Goal: Ask a question

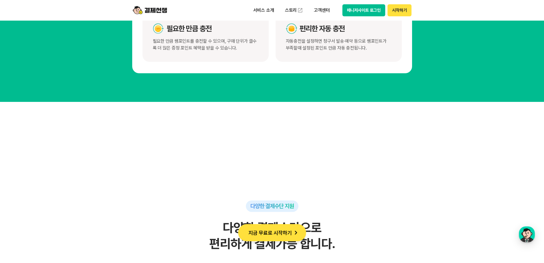
scroll to position [3172, 0]
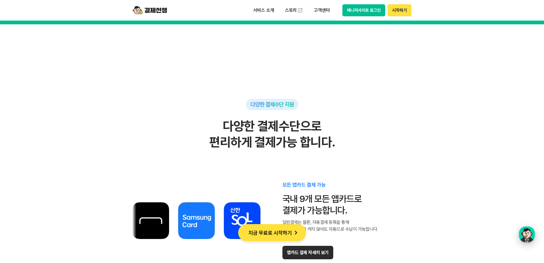
click at [529, 237] on div "button" at bounding box center [527, 234] width 16 height 16
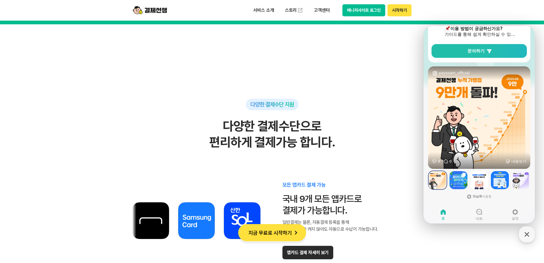
scroll to position [98, 0]
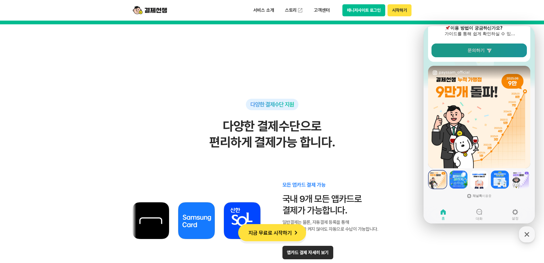
click at [484, 48] on span "문의하기" at bounding box center [476, 50] width 17 height 6
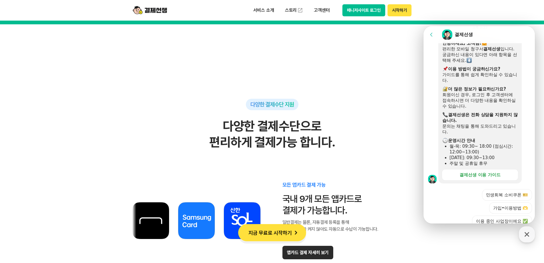
scroll to position [159, 0]
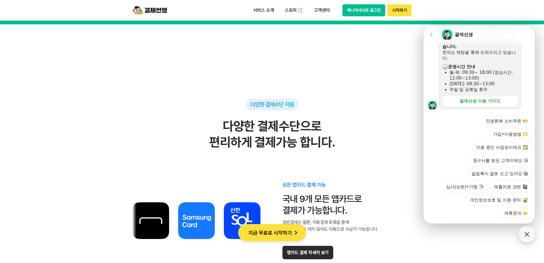
click at [481, 219] on div at bounding box center [480, 226] width 113 height 15
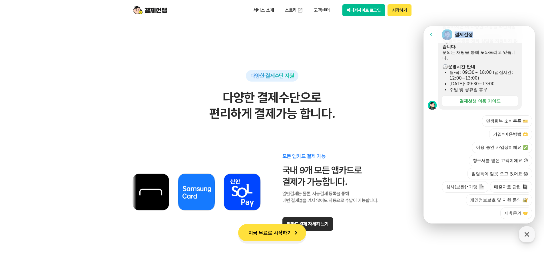
scroll to position [0, 0]
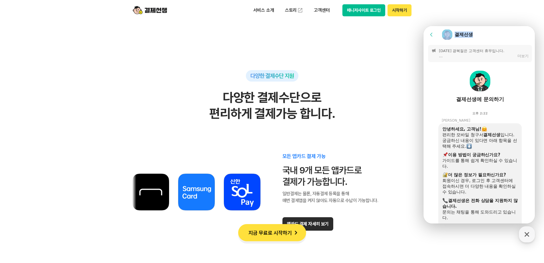
drag, startPoint x: 482, startPoint y: 33, endPoint x: 156, endPoint y: -11, distance: 329.6
click at [424, 26] on html "Go to previous page Chat Room 결제선생 Message List [DATE] 광복절은 고객센터 휴무입니다. [결제선생 운…" at bounding box center [479, 26] width 111 height 0
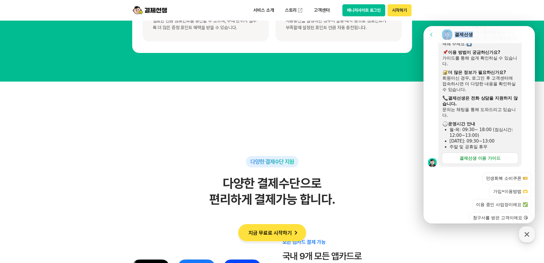
scroll to position [159, 0]
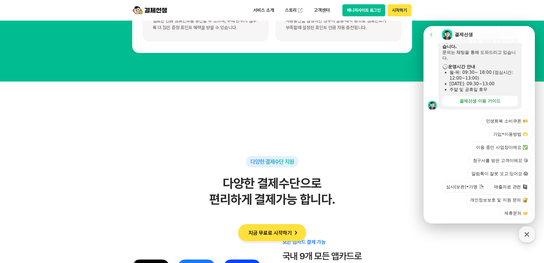
click at [505, 219] on div at bounding box center [480, 226] width 113 height 15
click at [467, 202] on div "민생회복 소비쿠폰 🎫 가입•이용방법 🫶 이용 중인 사업장이에요 ✅ 청구서를 받은 고객이에요 😘 알림톡이 잘못 오고 있어요 😱 심사(보완)•가맹…" at bounding box center [485, 166] width 94 height 103
click at [485, 219] on div at bounding box center [480, 226] width 113 height 15
click at [507, 128] on button "가입•이용방법 🫶" at bounding box center [510, 133] width 43 height 11
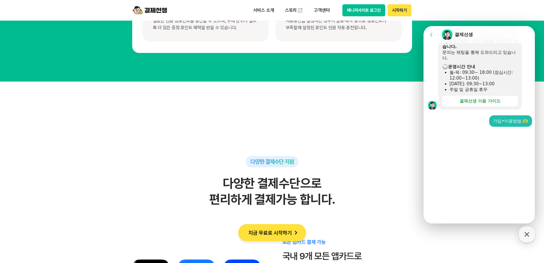
scroll to position [81, 0]
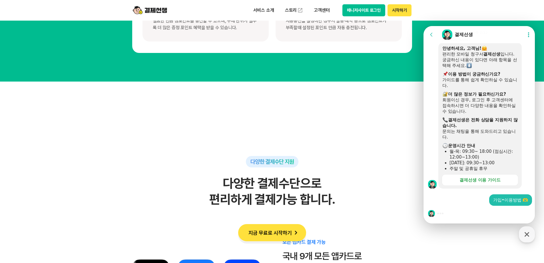
click at [460, 215] on div at bounding box center [480, 212] width 113 height 15
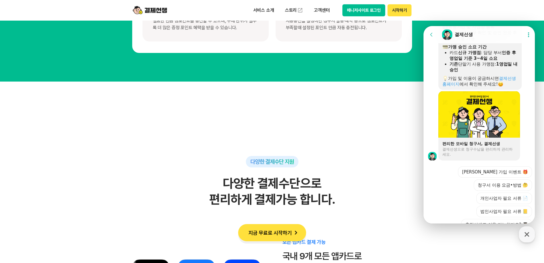
scroll to position [432, 0]
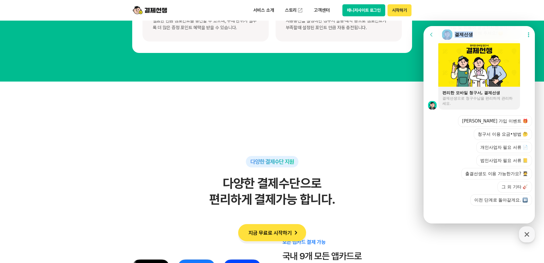
drag, startPoint x: 485, startPoint y: 34, endPoint x: 215, endPoint y: 33, distance: 269.7
click at [424, 26] on html "Go to previous page Chat Room 결제선생 Show userchat action dialog Message List [DA…" at bounding box center [479, 26] width 111 height 0
click at [491, 146] on button "개인사업자 필요 서류 📄" at bounding box center [505, 146] width 56 height 11
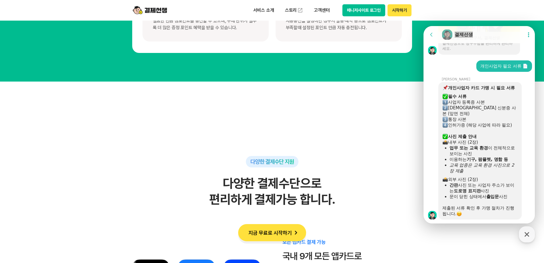
scroll to position [544, 0]
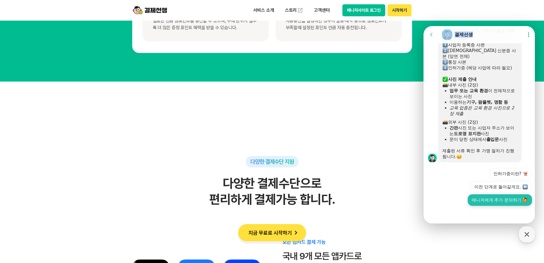
click at [504, 200] on button "매니저에게 추가 문의하기 🙋" at bounding box center [500, 199] width 64 height 11
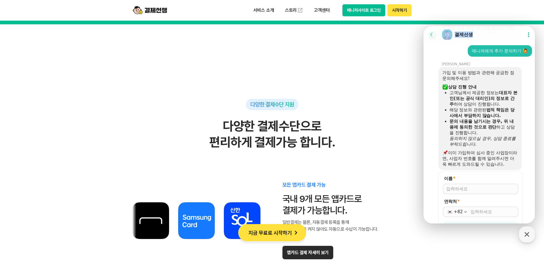
scroll to position [697, 0]
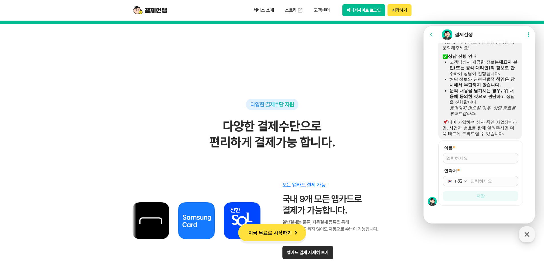
click at [459, 160] on input "이름 *" at bounding box center [481, 158] width 69 height 6
type input "[PERSON_NAME]"
click at [476, 183] on input "연락처 *" at bounding box center [493, 181] width 44 height 6
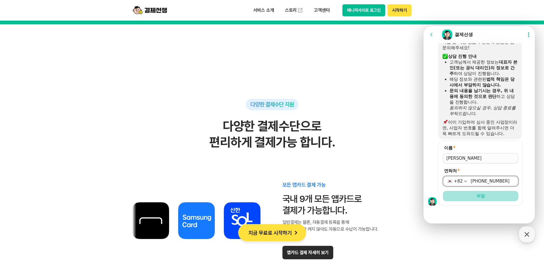
type input "[PHONE_NUMBER]"
click at [499, 198] on button "저장" at bounding box center [480, 196] width 75 height 10
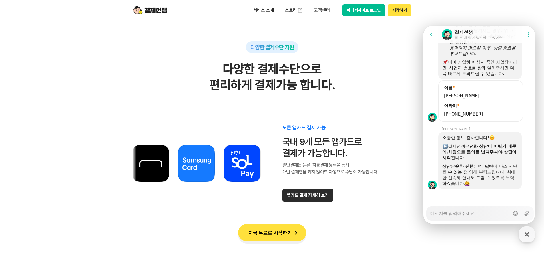
scroll to position [757, 0]
click at [439, 212] on textarea "Messenger Input Textarea" at bounding box center [470, 211] width 79 height 10
type textarea "x"
type textarea "ㄱ"
type textarea "x"
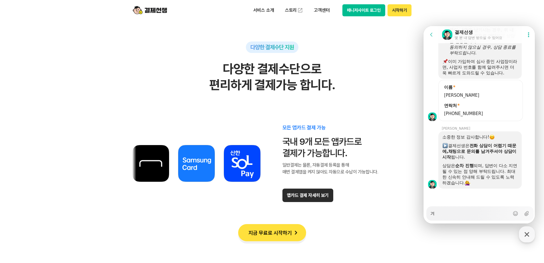
type textarea "결"
type textarea "x"
type textarea "결ㅈ"
type textarea "x"
type textarea "결제"
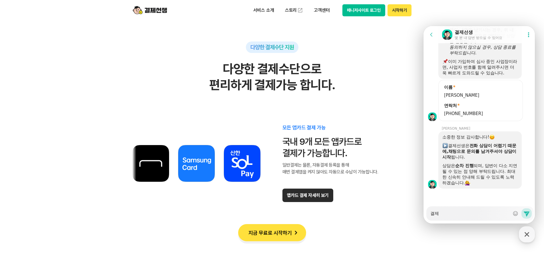
type textarea "x"
type textarea "결젯"
type textarea "x"
type textarea "결제서"
type textarea "x"
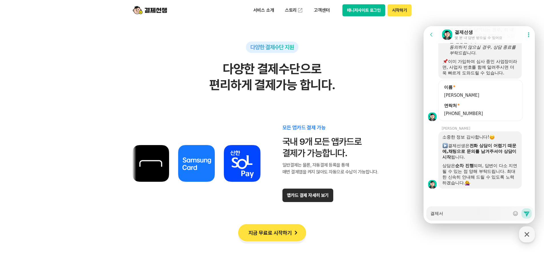
type textarea "결제선"
type textarea "x"
type textarea "결제선ㅅ"
type textarea "x"
type textarea "결제선새"
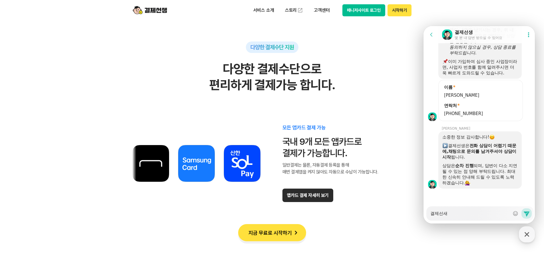
type textarea "x"
type textarea "결제선생"
type textarea "x"
type textarea "결제선생"
type textarea "x"
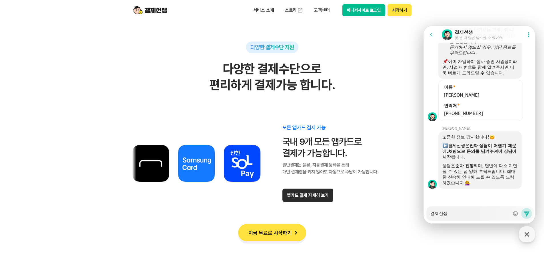
type textarea "결제선생 ㄱ"
type textarea "x"
type textarea "결제선생 가"
type textarea "x"
type textarea "결제선생 강"
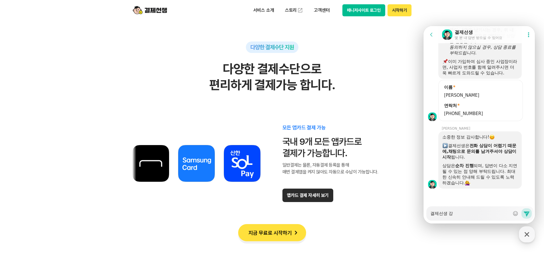
type textarea "x"
type textarea "결제선생 가이"
type textarea "x"
type textarea "결제선생 가입"
type textarea "x"
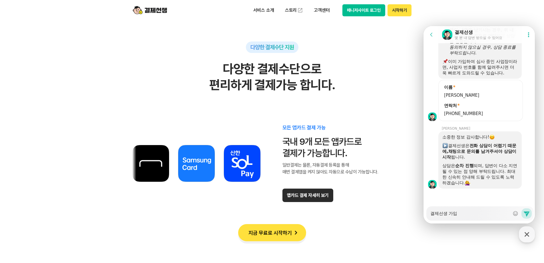
type textarea "결제선생 가잆"
type textarea "x"
type textarea "결제선생 가입시"
type textarea "x"
type textarea "결제선생 가입신"
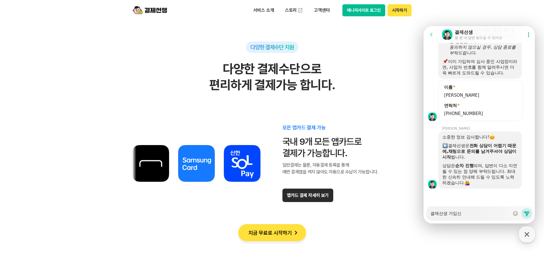
type textarea "x"
type textarea "결제선생 가입신ㅊ"
type textarea "x"
type textarea "결제선생 가입신처"
type textarea "x"
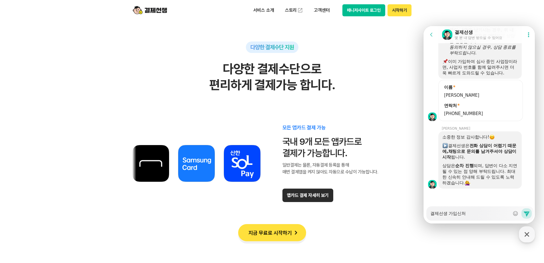
type textarea "결제선생 가입신청"
type textarea "x"
type textarea "결제선생 가입신청("
type textarea "x"
type textarea "결제선생 가입신청(ㅎ"
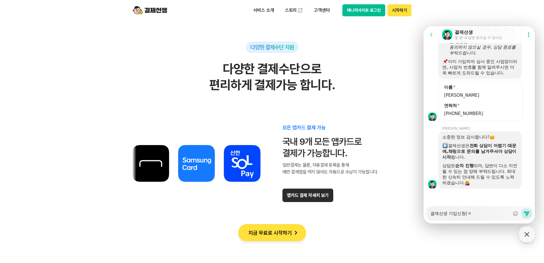
type textarea "x"
type textarea "결제선생 가입신청(호"
type textarea "x"
type textarea "결제선생 가입신청(회"
type textarea "x"
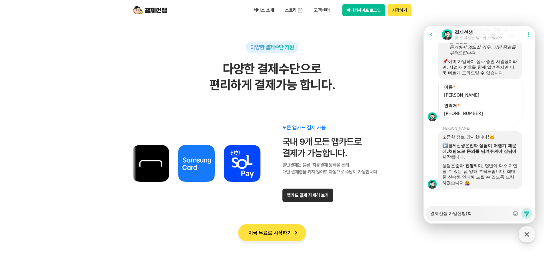
type textarea "결제선생 가입신청(횡"
type textarea "x"
type textarea "결제선생 가입신청(회우"
type textarea "x"
type textarea "결제선생 가입신청(회워"
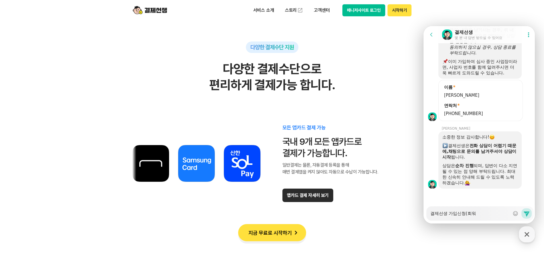
type textarea "x"
type textarea "결제선생 가입신청(회원"
type textarea "x"
type textarea "결제선생 가입신청(회원ㄱ"
type textarea "x"
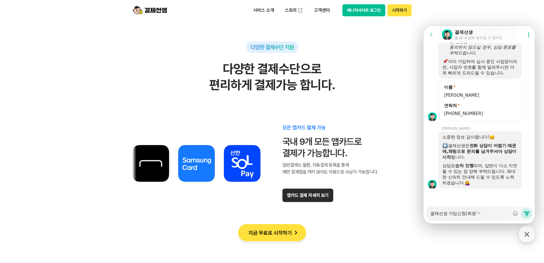
type textarea "결제선생 가입신청(회원가"
type textarea "x"
type textarea "결제선생 가입신청(회원강"
type textarea "x"
type textarea "결제선생 가입신청(회원가이"
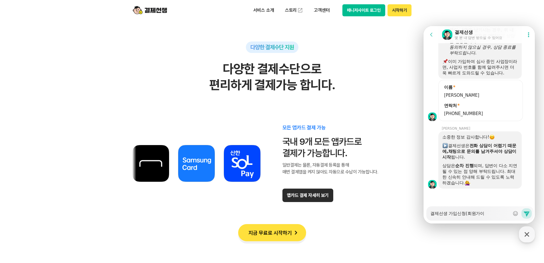
type textarea "x"
type textarea "결제선생 가입신청(회원가입"
type textarea "x"
type textarea "결제선생 가입신청(회원가입ㅇ"
type textarea "x"
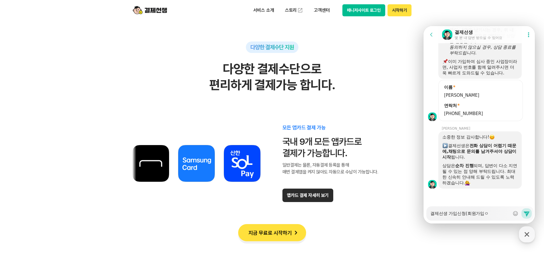
type textarea "결제선생 가입신청(회원가입으"
type textarea "x"
type textarea "결제선생 가입신청(회원가입은"
type textarea "x"
type textarea "결제선생 가입신청(회원가입은"
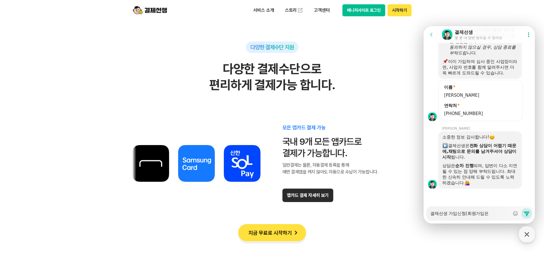
type textarea "x"
type textarea "결제선생 가입신청(회원가입은"
type textarea "x"
type textarea "결제선생 가입신청(회원가입"
type textarea "x"
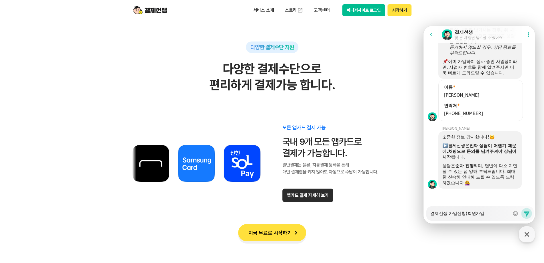
type textarea "결제선생 가입신청(회원가입)"
type textarea "x"
type textarea "결제선생 가입신청(회원가입)"
type textarea "x"
type textarea "결제선생 가입신청(회원가입) ㄷ"
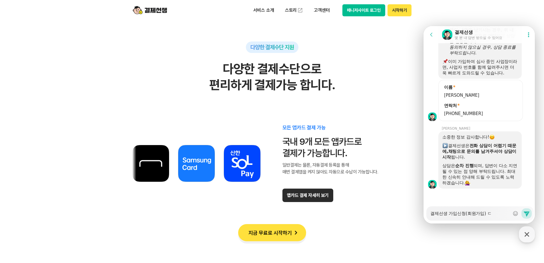
type textarea "x"
type textarea "결제선생 가입신청(회원가입) 등"
type textarea "x"
type textarea "결제선생 가입신청(회원가입) 등ㅇ"
type textarea "x"
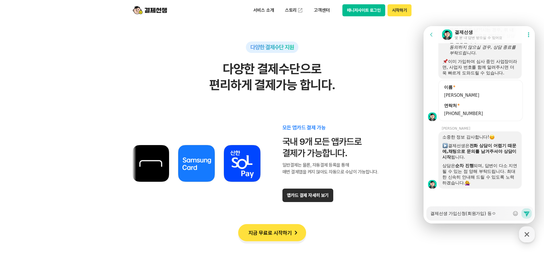
type textarea "결제선생 가입신청(회원가입) 등으"
type textarea "x"
type textarea "결제선생 가입신청(회원가입) 등은"
type textarea "x"
type textarea "결제선생 가입신청(회원가입) 등은"
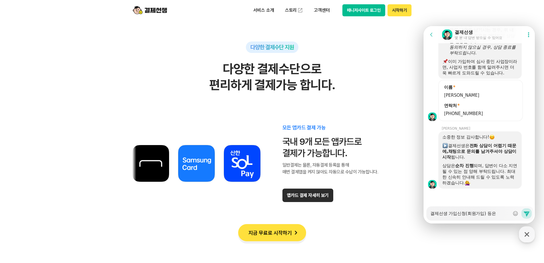
type textarea "x"
type textarea "결제선생 가입신청(회원가입) 등은 주"
type textarea "x"
type textarea "결제선생 가입신청(회원가입) 등은 줌"
type textarea "x"
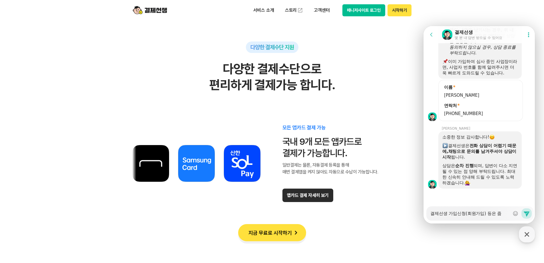
type textarea "결제선생 가입신청(회원가입) 등은 주마"
type textarea "x"
type textarea "결제선생 가입신청(회원가입) 등은 주말"
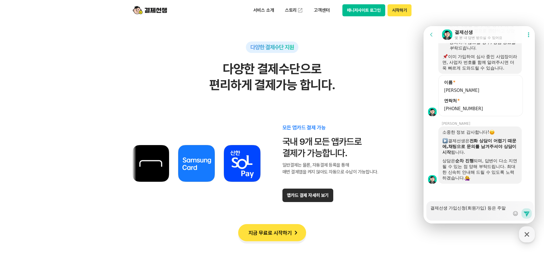
scroll to position [763, 0]
type textarea "x"
type textarea "결제선생 가입신청(회원가입) 등은 주말ㅇ"
type textarea "x"
type textarea "결제선생 가입신청(회원가입) 등은 주말에"
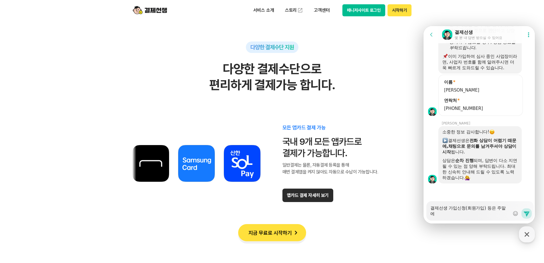
type textarea "x"
type textarea "결제선생 가입신청(회원가입) 등은 주말엗"
type textarea "x"
type textarea "결제선생 가입신청(회원가입) 등은 주말에도"
type textarea "x"
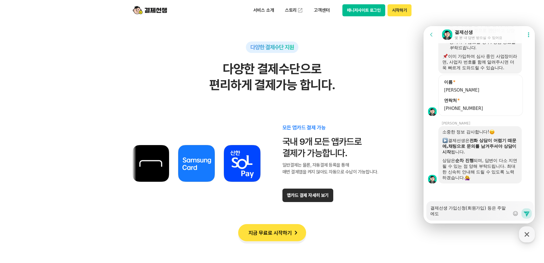
type textarea "결제선생 가입신청(회원가입) 등은 주말에도"
type textarea "x"
type textarea "결제선생 가입신청(회원가입) 등은 주말에도 ㅇ"
type textarea "x"
type textarea "결제선생 가입신청(회원가입) 등은 주말에도 이"
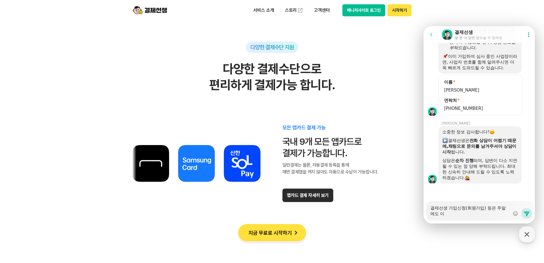
type textarea "x"
type textarea "결제선생 가입신청(회원가입) 등은 주말에도 인"
type textarea "x"
type textarea "결제선생 가입신청(회원가입) 등은 주말에도 인ㅌ"
type textarea "x"
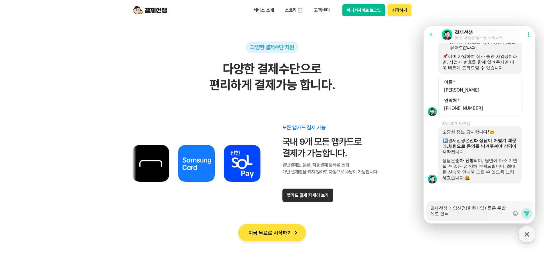
type textarea "결제선생 가입신청(회원가입) 등은 주말에도 인터"
type textarea "x"
type textarea "결제선생 가입신청(회원가입) 등은 주말에도 인턴"
type textarea "x"
type textarea "결제선생 가입신청(회원가입) 등은 주말에도 인터네"
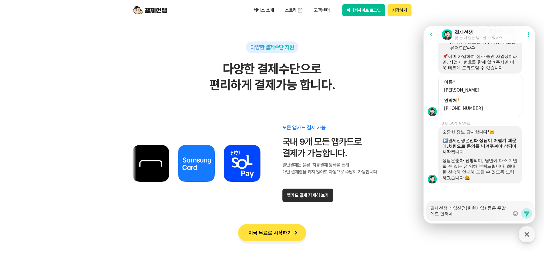
type textarea "x"
type textarea "결제선생 가입신청(회원가입) 등은 주말에도 인터넷"
type textarea "x"
type textarea "결제선생 가입신청(회원가입) 등은 주말에도 인터넷"
type textarea "x"
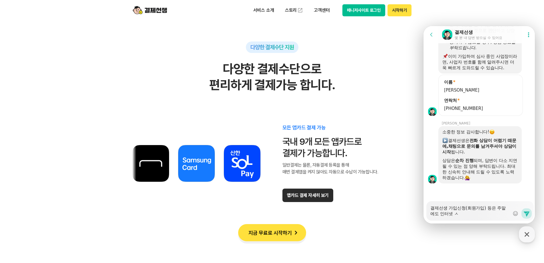
type textarea "결제선생 가입신청(회원가입) 등은 주말에도 인터넷 시"
type textarea "x"
type textarea "결제선생 가입신청(회원가입) 등은 주말에도 인터넷 신"
type textarea "x"
type textarea "결제선생 가입신청(회원가입) 등은 주말에도 인터넷 신ㅊ"
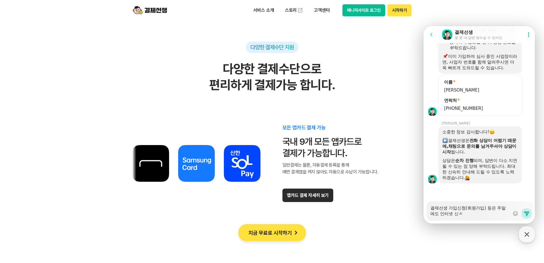
type textarea "x"
type textarea "결제선생 가입신청(회원가입) 등은 주말에도 인터넷 신처"
type textarea "x"
type textarea "결제선생 가입신청(회원가입) 등은 주말에도 인터넷 신청"
type textarea "x"
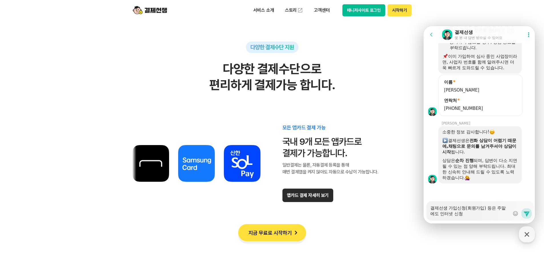
type textarea "결제선생 가입신청(회원가입) 등은 주말에도 인터넷 신청ㅇ"
type textarea "x"
type textarea "결제선생 가입신청(회원가입) 등은 주말에도 인터넷 신청이"
type textarea "x"
type textarea "결제선생 가입신청(회원가입) 등은 주말에도 인터넷 신청이"
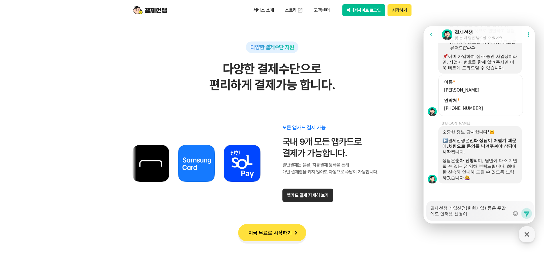
type textarea "x"
type textarea "결제선생 가입신청(회원가입) 등은 주말에도 인터넷 신청이 ㄱ"
type textarea "x"
type textarea "결제선생 가입신청(회원가입) 등은 주말에도 인터넷 신청이 가"
type textarea "x"
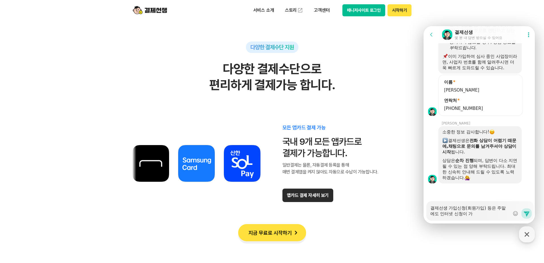
type textarea "결제선생 가입신청(회원가입) 등은 주말에도 인터넷 신청이 간"
type textarea "x"
type textarea "결제선생 가입신청(회원가입) 등은 주말에도 인터넷 신청이 가느"
type textarea "x"
type textarea "결제선생 가입신청(회원가입) 등은 주말에도 인터넷 신청이 가능"
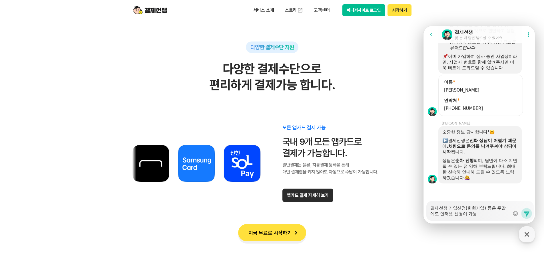
type textarea "x"
type textarea "결제선생 가입신청(회원가입) 등은 주말에도 인터넷 신청이 가능ㅎ"
type textarea "x"
type textarea "결제선생 가입신청(회원가입) 등은 주말에도 인터넷 신청이 가능하"
type textarea "x"
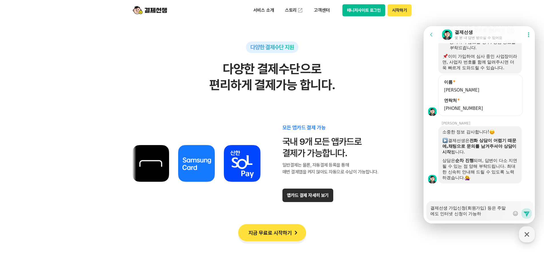
type textarea "결제선생 가입신청(회원가입) 등은 주말에도 인터넷 신청이 가능한"
type textarea "x"
type textarea "결제선생 가입신청(회원가입) 등은 주말에도 인터넷 신청이 가능핝"
type textarea "x"
type textarea "결제선생 가입신청(회원가입) 등은 주말에도 인터넷 신청이 가능한지"
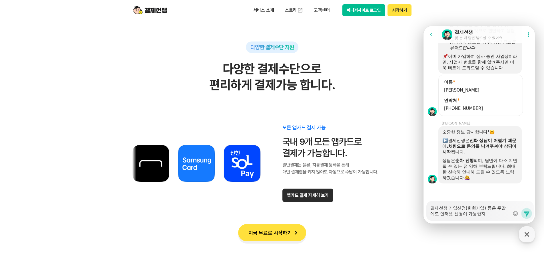
type textarea "x"
type textarea "결제선생 가입신청(회원가입) 등은 주말에도 인터넷 신청이 가능한징"
type textarea "x"
type textarea "결제선생 가입신청(회원가입) 등은 주말에도 인터넷 신청이 가능한지오"
type textarea "x"
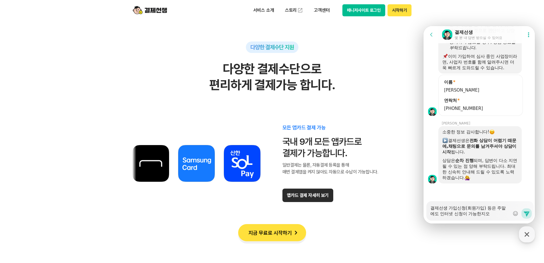
type textarea "결제선생 가입신청(회원가입) 등은 주말에도 인터넷 신청이 가능한지와"
type textarea "x"
type textarea "결제선생 가입신청(회원가입) 등은 주말에도 인터넷 신청이 가능한지와"
type textarea "x"
type textarea "결제선생 가입신청(회원가입) 등은 주말에도 인터넷 신청이 가능한지와 ㅋ"
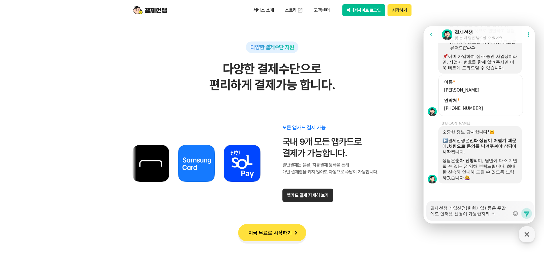
type textarea "x"
type textarea "결제선생 가입신청(회원가입) 등은 주말에도 인터넷 신청이 가능한지와 카"
type textarea "x"
type textarea "결제선생 가입신청(회원가입) 등은 주말에도 인터넷 신청이 가능한지와 칻"
type textarea "x"
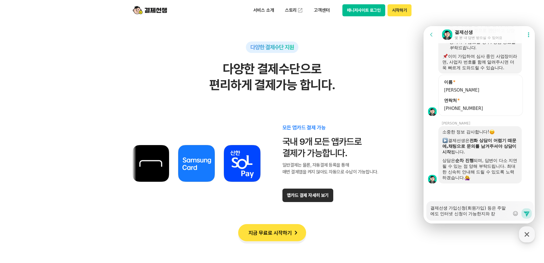
type textarea "결제선생 가입신청(회원가입) 등은 주말에도 인터넷 신청이 가능한지와 카드"
type textarea "x"
type textarea "결제선생 가입신청(회원가입) 등은 주말에도 인터넷 신청이 가능한지와 카득"
type textarea "x"
type textarea "결제선생 가입신청(회원가입) 등은 주말에도 인터넷 신청이 가능한지와 카드겨"
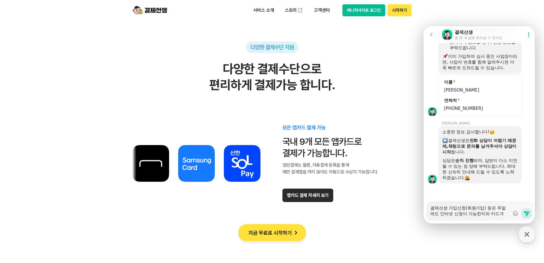
type textarea "x"
type textarea "결제선생 가입신청(회원가입) 등은 주말에도 인터넷 신청이 가능한지와 카드결"
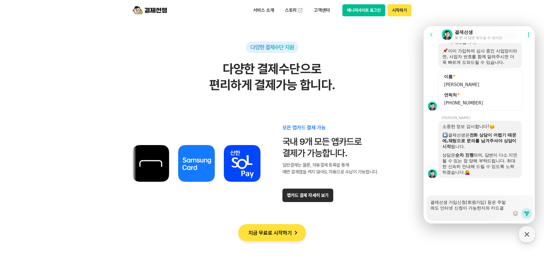
type textarea "x"
type textarea "결제선생 가입신청(회원가입) 등은 주말에도 인터넷 신청이 가능한지와 카드결ㅈ"
type textarea "x"
type textarea "결제선생 가입신청(회원가입) 등은 주말에도 인터넷 신청이 가능한지와 카드결제"
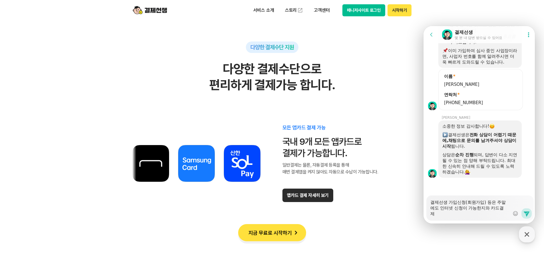
type textarea "x"
type textarea "결제선생 가입신청(회원가입) 등은 주말에도 인터넷 신청이 가능한지와 카드결젣"
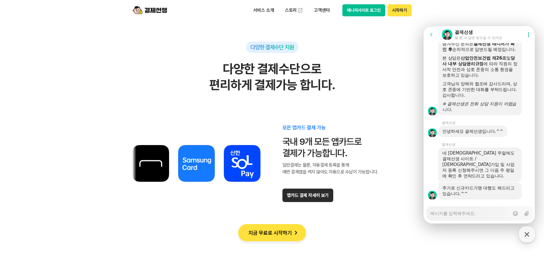
scroll to position [1080, 0]
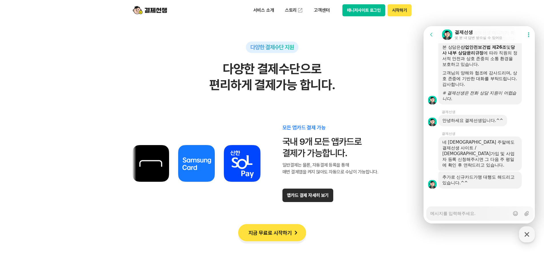
click at [456, 217] on div "Messenger Input Textarea" at bounding box center [470, 213] width 79 height 14
click at [476, 195] on div at bounding box center [480, 195] width 113 height 15
click at [482, 208] on textarea "Messenger Input Textarea" at bounding box center [470, 211] width 79 height 10
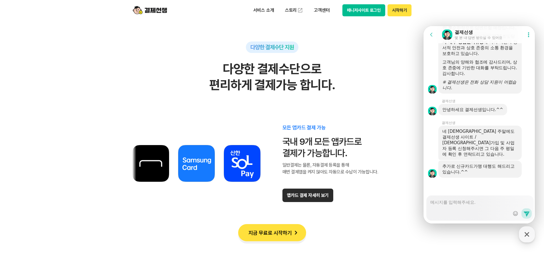
scroll to position [1108, 0]
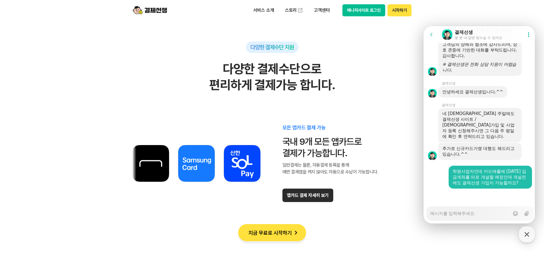
drag, startPoint x: 50, startPoint y: 111, endPoint x: 71, endPoint y: 120, distance: 23.5
click at [52, 111] on section "다양한 결제수단 지원 다양한 결제수단으로 편리하게 결제가능 합니다. 모든 앱카드 결제 가능 국내 9개 모든 앱카드로 결제가 가능합니다. 일반결…" at bounding box center [272, 266] width 544 height 599
drag, startPoint x: 78, startPoint y: 103, endPoint x: 172, endPoint y: 31, distance: 119.0
click at [78, 103] on section "다양한 결제수단 지원 다양한 결제수단으로 편리하게 결제가능 합니다. 모든 앱카드 결제 가능 국내 9개 모든 앱카드로 결제가 가능합니다. 일반결…" at bounding box center [272, 266] width 544 height 599
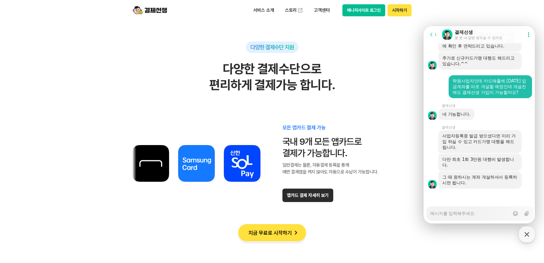
scroll to position [1199, 0]
click at [451, 217] on div "Messenger Input Textarea" at bounding box center [470, 213] width 79 height 14
click at [449, 212] on textarea "Messenger Input Textarea" at bounding box center [470, 211] width 79 height 10
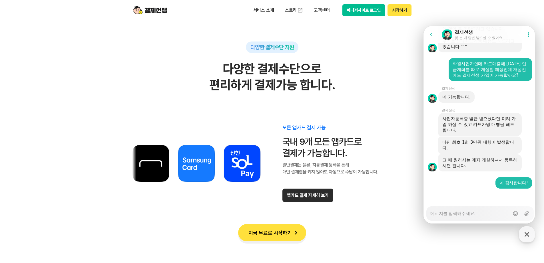
click at [71, 67] on section "다양한 결제수단 지원 다양한 결제수단으로 편리하게 결제가능 합니다. 모든 앱카드 결제 가능 국내 9개 모든 앱카드로 결제가 가능합니다. 일반결…" at bounding box center [272, 266] width 544 height 599
